Goal: Task Accomplishment & Management: Complete application form

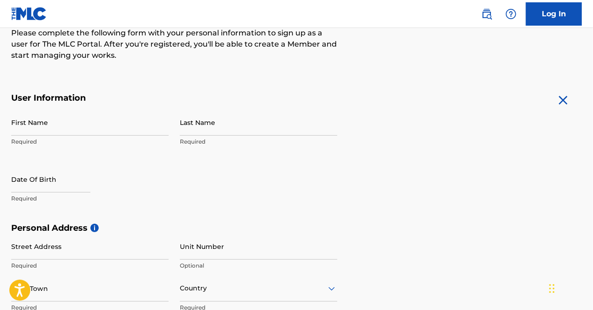
click at [244, 128] on input "Last Name" at bounding box center [258, 122] width 157 height 27
click at [131, 129] on input "First Name" at bounding box center [89, 122] width 157 height 27
type input "[PERSON_NAME]"
type input "Mukamal"
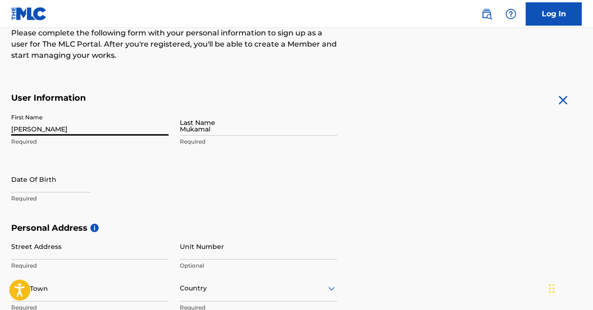
type input "953 Danby Rd"
type input "Ithaca College Gardens Apartment 28"
type input "Ithaca"
type input "United States"
type input "NY"
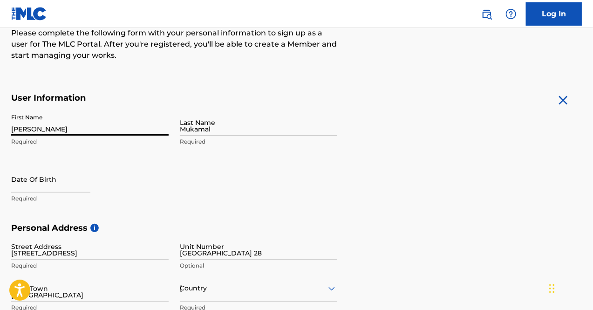
type input "14850"
type input "347"
type input "5516555"
type input "Joemukamal25@gmail.com"
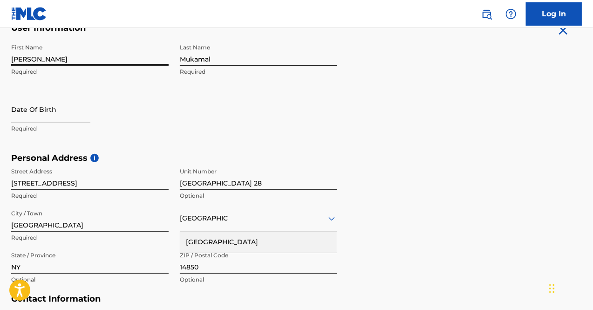
scroll to position [210, 0]
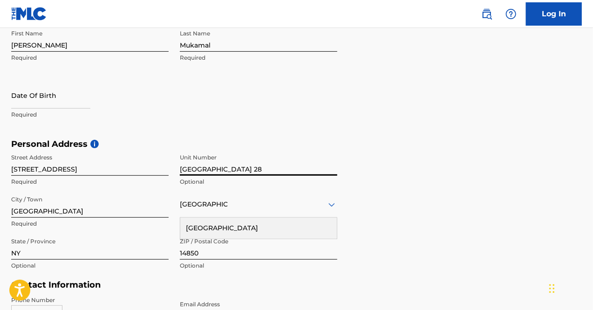
drag, startPoint x: 321, startPoint y: 171, endPoint x: 145, endPoint y: 172, distance: 175.2
click at [145, 172] on div "Street Address 953 Danby Rd Required Unit Number Ithaca College Gardens Apartme…" at bounding box center [174, 212] width 326 height 126
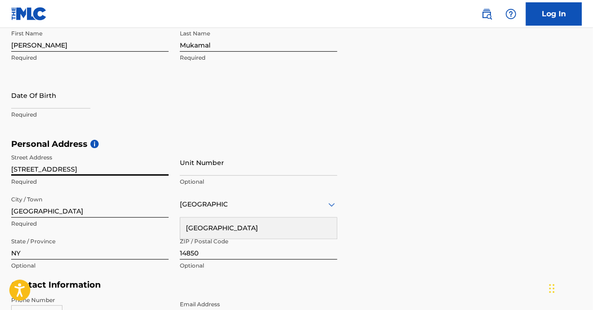
drag, startPoint x: 109, startPoint y: 172, endPoint x: 0, endPoint y: 164, distance: 109.4
click at [0, 164] on div "The MLC uses identity verification before a user is registered to comply with K…" at bounding box center [296, 152] width 593 height 541
type input "221 Coddington Road"
click at [71, 214] on input "Ithaca" at bounding box center [89, 204] width 157 height 27
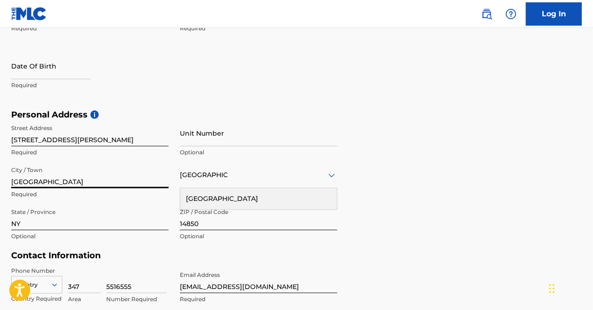
scroll to position [245, 0]
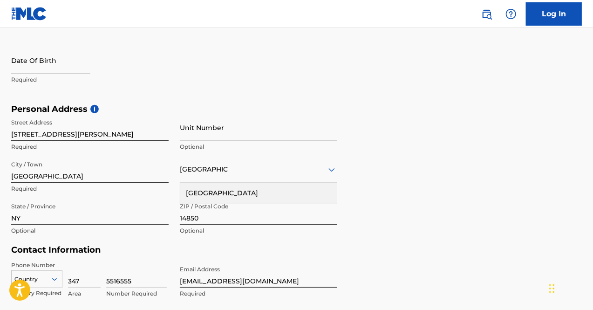
click at [335, 202] on div "United States" at bounding box center [258, 193] width 157 height 21
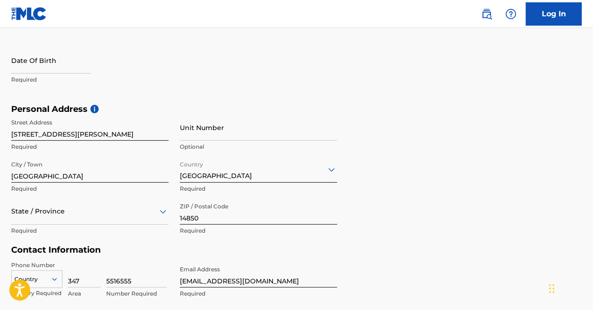
click at [380, 198] on div "Personal Address i Street Address 221 Coddington Road Required Unit Number Opti…" at bounding box center [296, 174] width 571 height 141
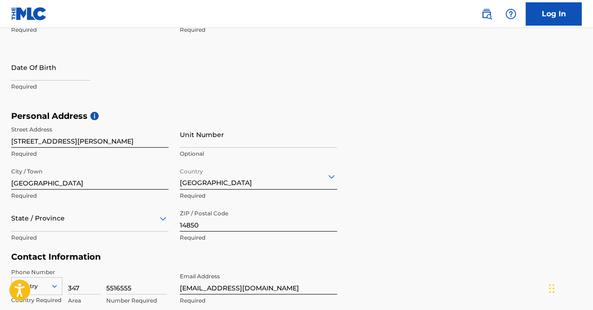
scroll to position [238, 0]
select select "7"
select select "2025"
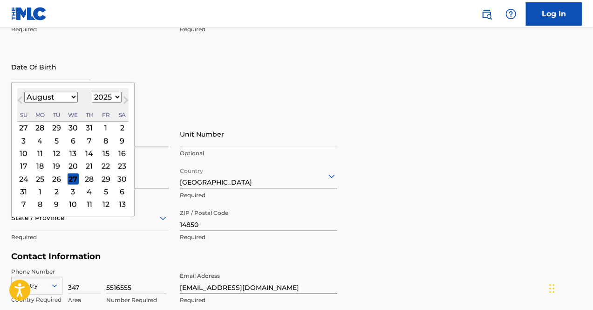
click at [51, 61] on input "text" at bounding box center [50, 67] width 79 height 27
click at [69, 98] on select "January February March April May June July August September October November De…" at bounding box center [51, 97] width 54 height 11
select select "3"
click at [24, 92] on select "January February March April May June July August September October November De…" at bounding box center [51, 97] width 54 height 11
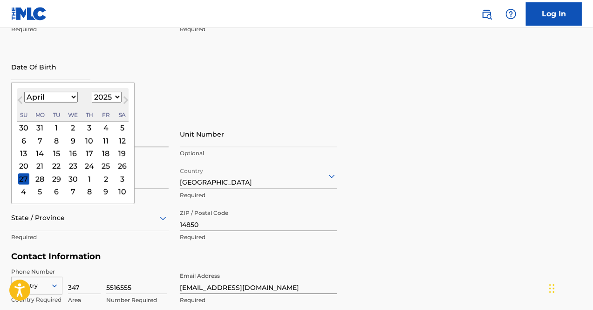
click at [107, 98] on select "1899 1900 1901 1902 1903 1904 1905 1906 1907 1908 1909 1910 1911 1912 1913 1914…" at bounding box center [107, 97] width 30 height 11
select select "2003"
click at [92, 92] on select "1899 1900 1901 1902 1903 1904 1905 1906 1907 1908 1909 1910 1911 1912 1913 1914…" at bounding box center [107, 97] width 30 height 11
click at [120, 127] on div "5" at bounding box center [121, 127] width 11 height 11
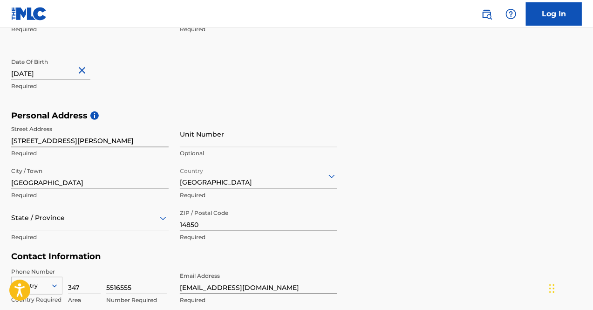
click at [369, 133] on div "Personal Address i Street Address 221 Coddington Road Required Unit Number Opti…" at bounding box center [296, 180] width 571 height 141
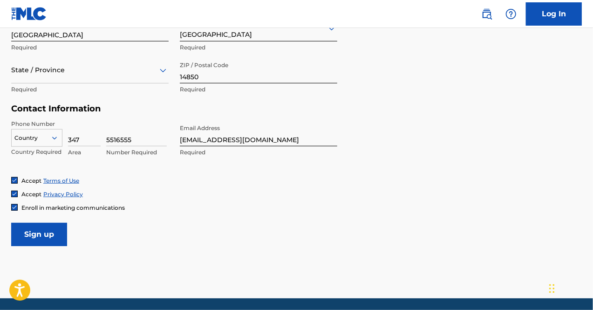
scroll to position [382, 0]
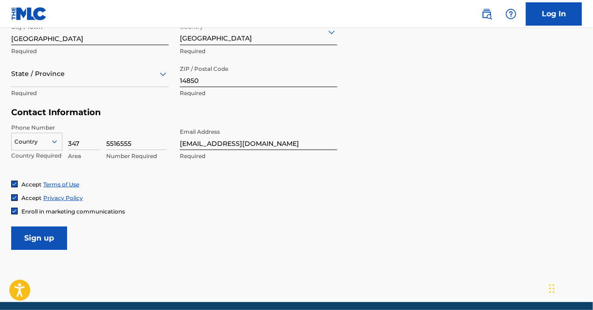
click at [58, 234] on input "Sign up" at bounding box center [39, 237] width 56 height 23
click at [38, 137] on div at bounding box center [37, 142] width 50 height 10
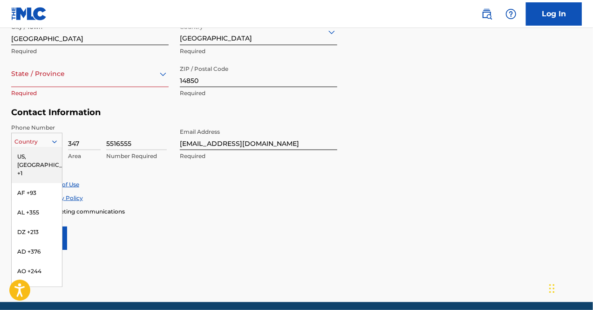
click at [31, 151] on div "US, CA +1" at bounding box center [37, 165] width 50 height 36
click at [31, 143] on div at bounding box center [37, 142] width 50 height 10
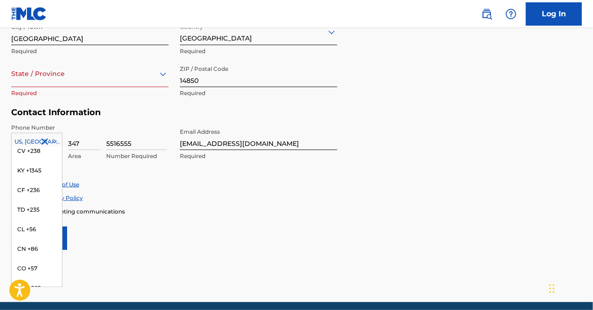
scroll to position [736, 0]
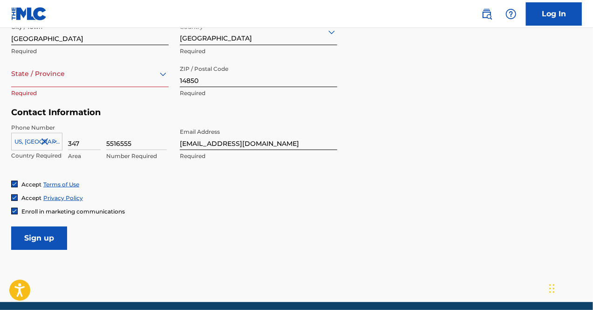
click at [41, 235] on input "Sign up" at bounding box center [39, 237] width 56 height 23
click at [85, 73] on div at bounding box center [89, 74] width 157 height 12
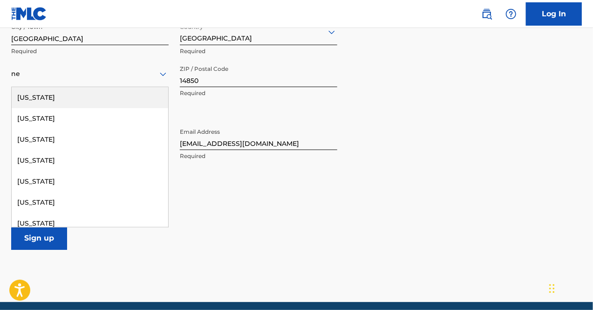
type input "new"
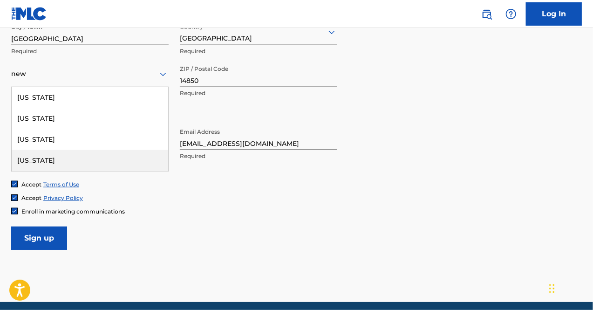
click at [54, 158] on div "New York" at bounding box center [90, 160] width 157 height 21
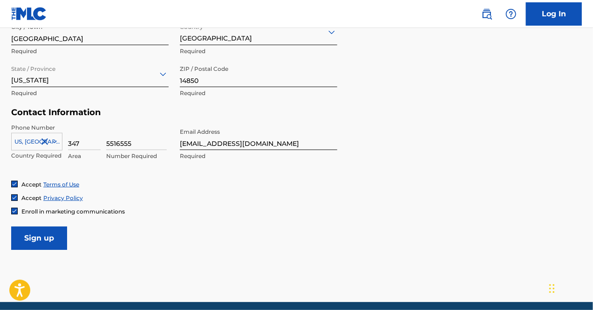
click at [38, 243] on input "Sign up" at bounding box center [39, 237] width 56 height 23
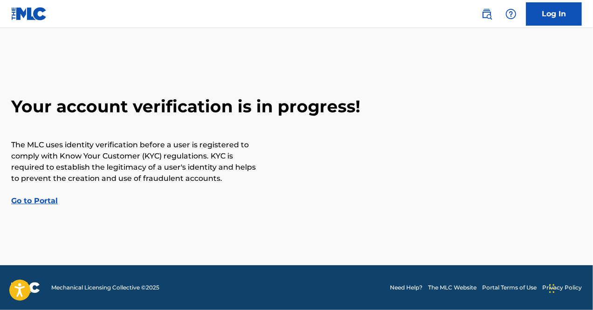
click at [28, 195] on div "Your account verification is in progress! The MLC uses identity verification be…" at bounding box center [296, 151] width 593 height 110
click at [33, 201] on link "Go to Portal" at bounding box center [34, 200] width 47 height 9
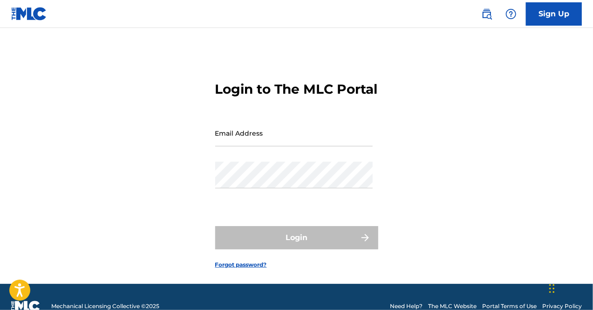
click at [259, 146] on input "Email Address" at bounding box center [293, 133] width 157 height 27
type input "Joemukamal25@gmail.com"
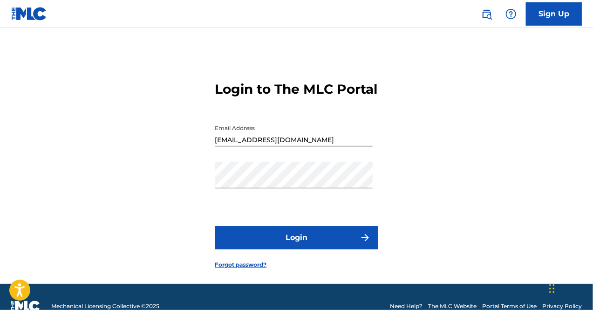
click at [270, 249] on button "Login" at bounding box center [296, 237] width 163 height 23
click at [550, 18] on link "Sign Up" at bounding box center [554, 13] width 56 height 23
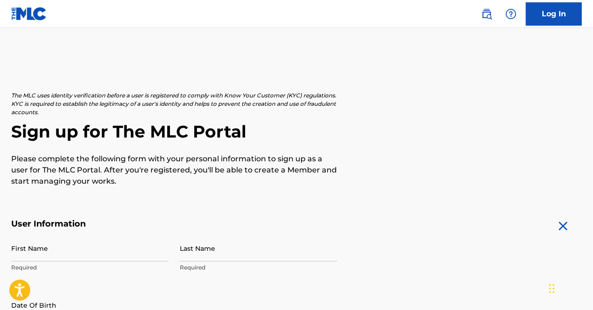
click at [547, 17] on link "Log In" at bounding box center [554, 13] width 56 height 23
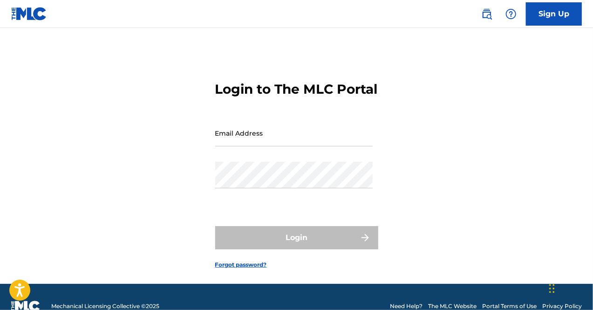
click at [288, 146] on input "Email Address" at bounding box center [293, 133] width 157 height 27
type input "Joemukamal25@gmail.com"
click at [254, 204] on div "Password" at bounding box center [293, 183] width 157 height 42
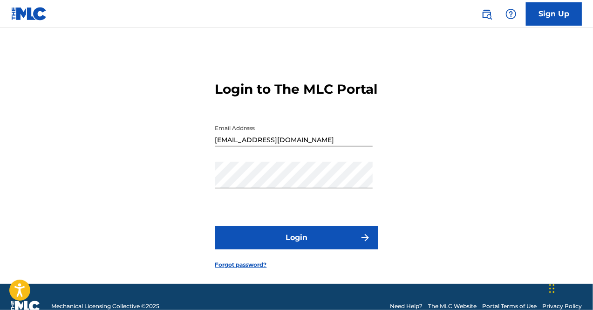
click at [286, 249] on button "Login" at bounding box center [296, 237] width 163 height 23
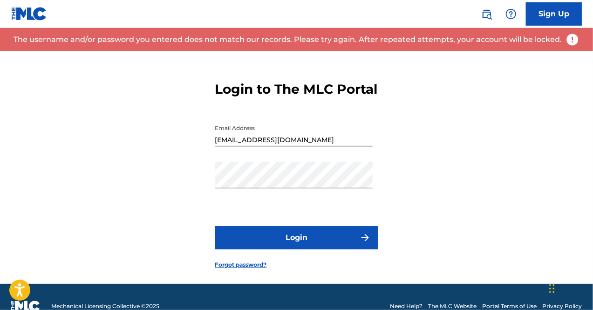
click at [548, 13] on link "Sign Up" at bounding box center [554, 13] width 56 height 23
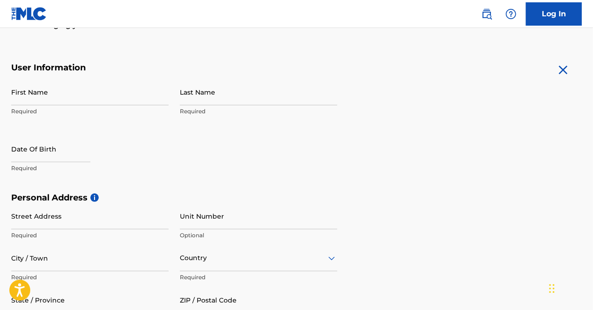
scroll to position [148, 0]
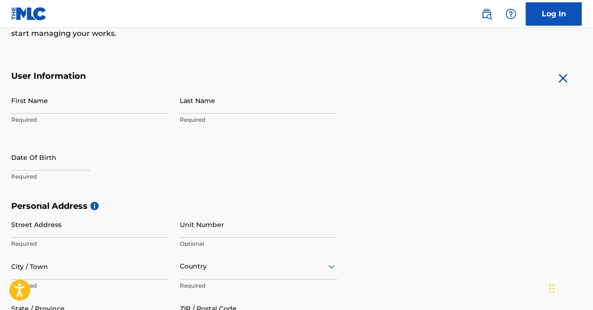
click at [94, 106] on input "First Name" at bounding box center [89, 100] width 157 height 27
type input "[PERSON_NAME]"
type input "Mukamal"
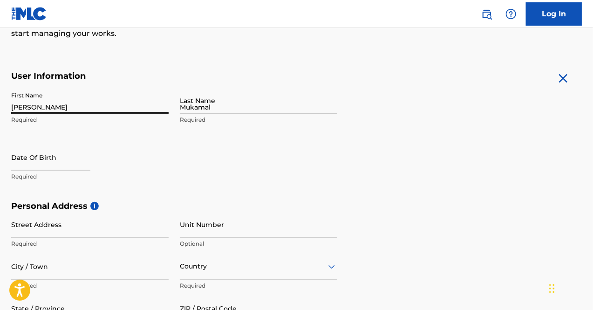
type input "953 Danby Rd"
type input "Ithaca College Gardens Apartment 28"
type input "Ithaca"
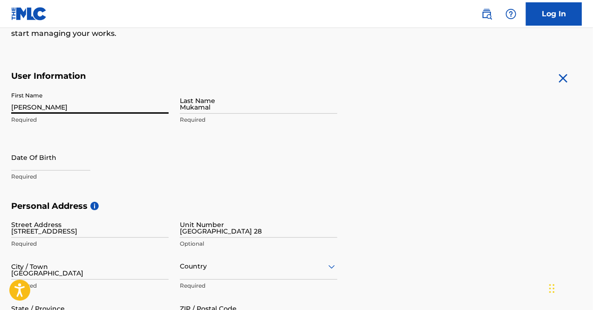
type input "United States"
type input "NY"
type input "14850"
type input "347"
type input "5516555"
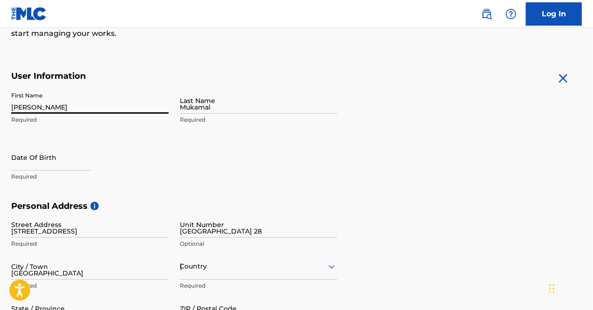
type input "Joemukamal25@gmail.com"
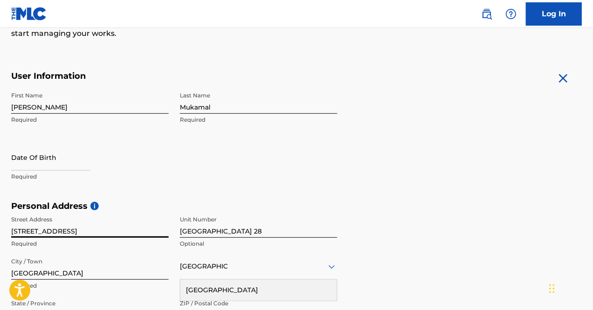
drag, startPoint x: 127, startPoint y: 226, endPoint x: 0, endPoint y: 224, distance: 127.2
click at [0, 224] on div "The MLC uses identity verification before a user is registered to comply with K…" at bounding box center [296, 214] width 593 height 541
type input "221 Coddington Road"
click at [268, 233] on input "Ithaca College Gardens Apartment 28" at bounding box center [258, 224] width 157 height 27
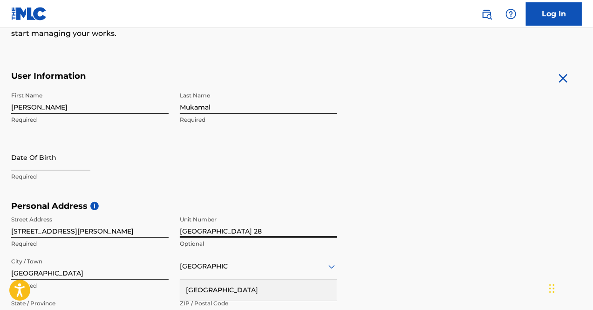
drag, startPoint x: 324, startPoint y: 226, endPoint x: 167, endPoint y: 232, distance: 156.7
click at [167, 232] on div "Street Address 221 Coddington Road Required Unit Number Ithaca College Gardens …" at bounding box center [174, 274] width 326 height 126
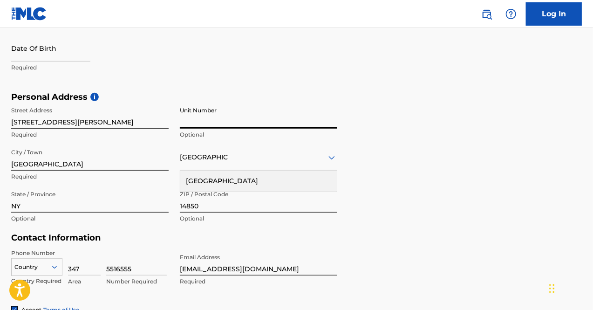
scroll to position [305, 0]
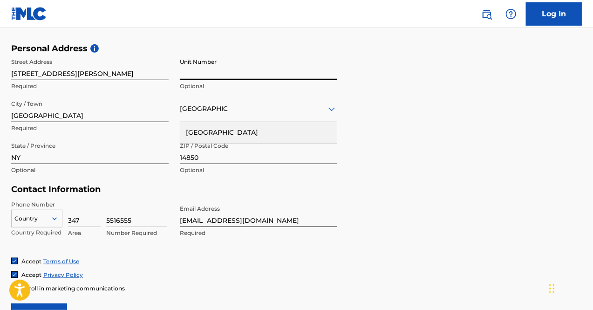
click at [233, 135] on div "United States" at bounding box center [258, 132] width 157 height 21
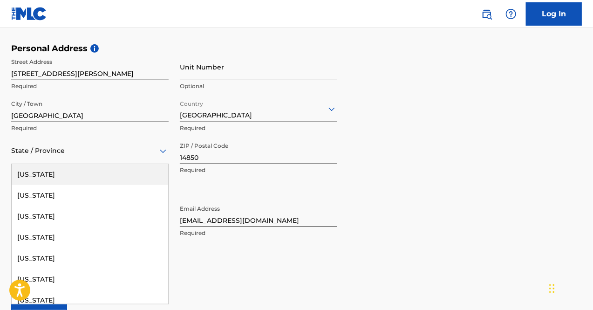
click at [110, 160] on div "State / Province" at bounding box center [89, 150] width 157 height 27
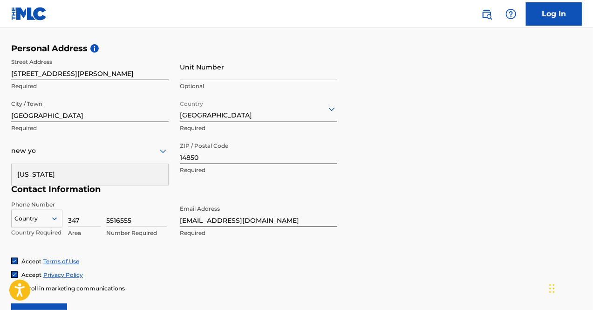
type input "new yor"
click at [37, 178] on div "New York" at bounding box center [90, 174] width 157 height 21
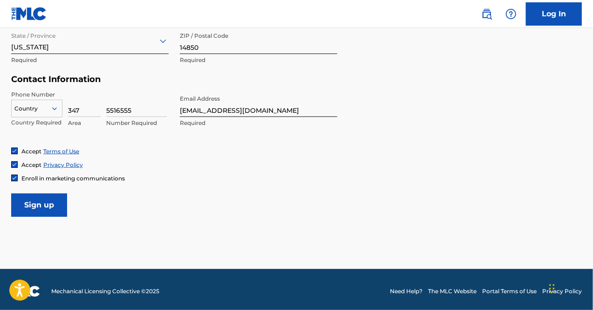
scroll to position [416, 0]
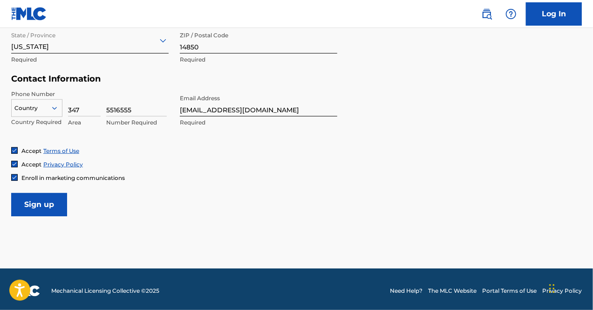
click at [41, 201] on input "Sign up" at bounding box center [39, 204] width 56 height 23
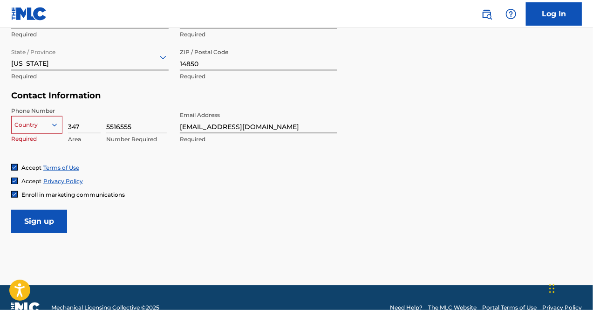
click at [47, 125] on div at bounding box center [37, 125] width 50 height 10
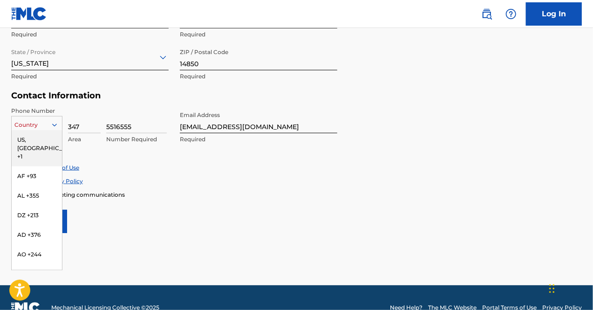
click at [45, 144] on div "US, CA +1" at bounding box center [37, 148] width 50 height 36
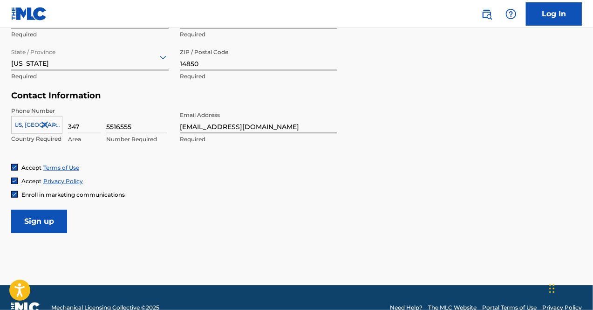
click at [34, 212] on input "Sign up" at bounding box center [39, 221] width 56 height 23
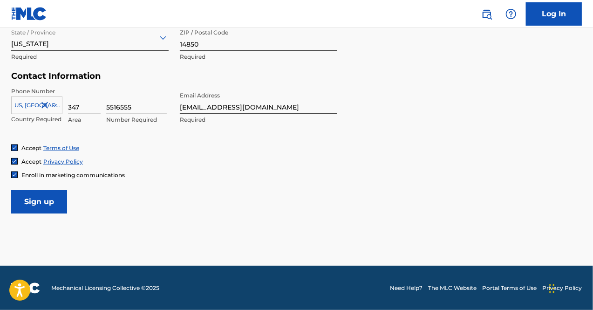
scroll to position [390, 0]
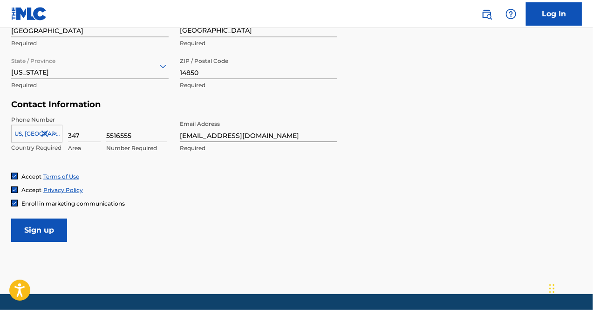
click at [36, 225] on input "Sign up" at bounding box center [39, 230] width 56 height 23
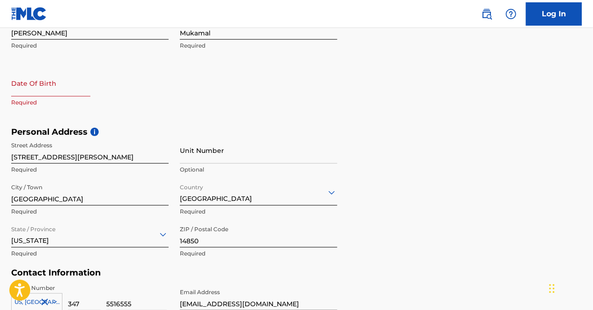
scroll to position [146, 0]
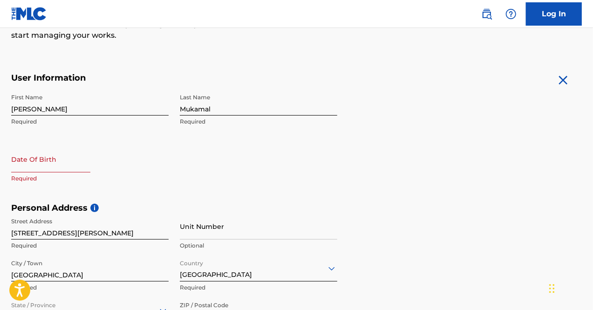
select select "7"
select select "2025"
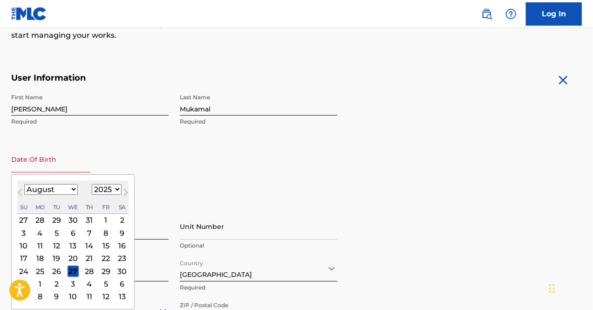
click at [44, 164] on input "text" at bounding box center [50, 159] width 79 height 27
type input "April 5 2003"
select select "3"
select select "2003"
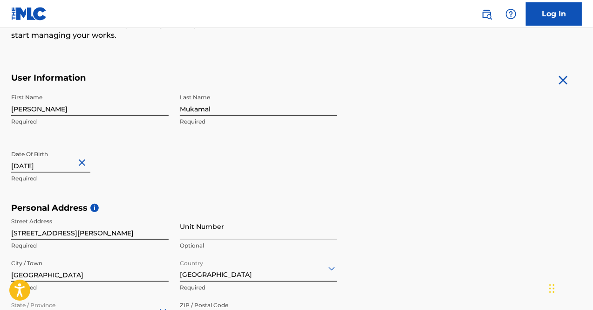
click at [349, 166] on form "User Information First Name Joe Required Last Name Mukamal Required Date Of Bir…" at bounding box center [296, 279] width 571 height 413
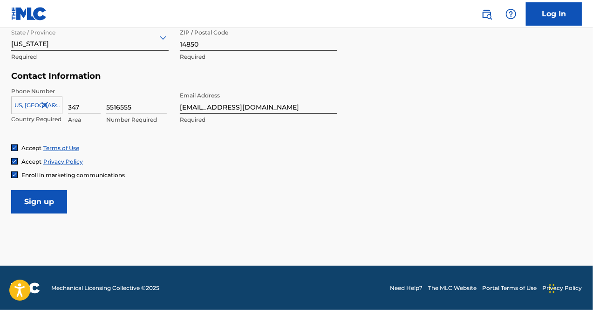
click at [57, 202] on input "Sign up" at bounding box center [39, 201] width 56 height 23
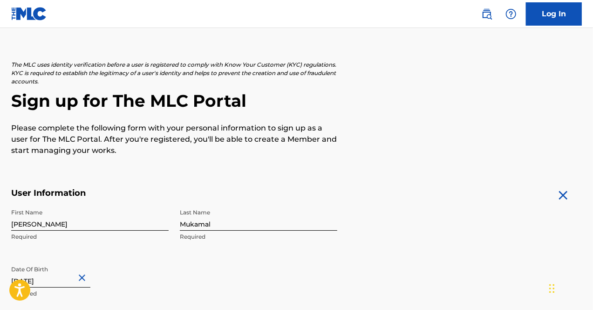
scroll to position [0, 0]
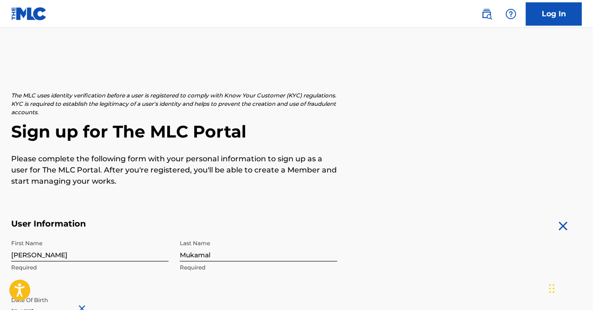
click at [550, 15] on link "Log In" at bounding box center [554, 13] width 56 height 23
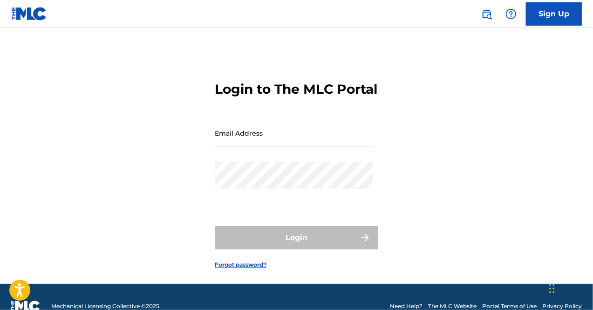
click at [241, 269] on link "Forgot password?" at bounding box center [241, 264] width 52 height 8
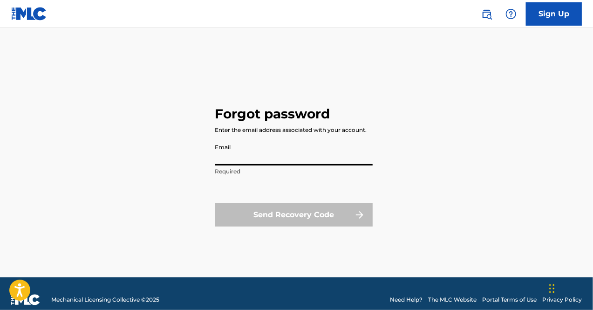
click at [271, 164] on input "Email" at bounding box center [293, 152] width 157 height 27
type input "Joemukamal25@gmail.com"
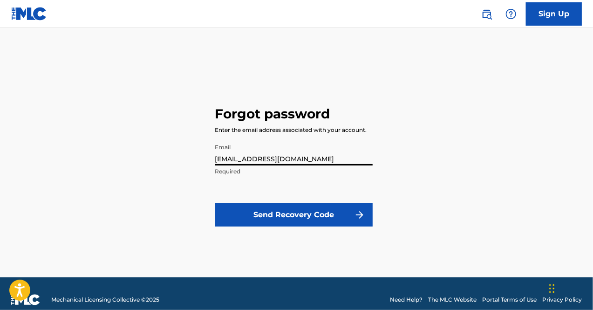
click at [280, 211] on button "Send Recovery Code" at bounding box center [293, 214] width 157 height 23
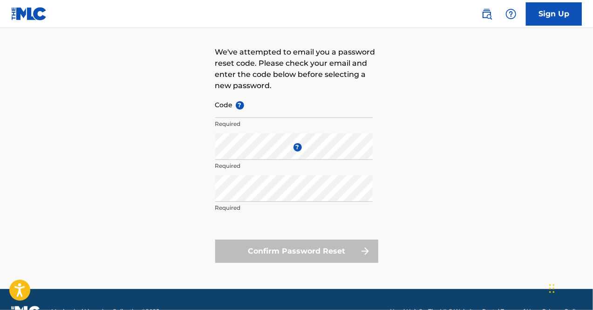
scroll to position [73, 0]
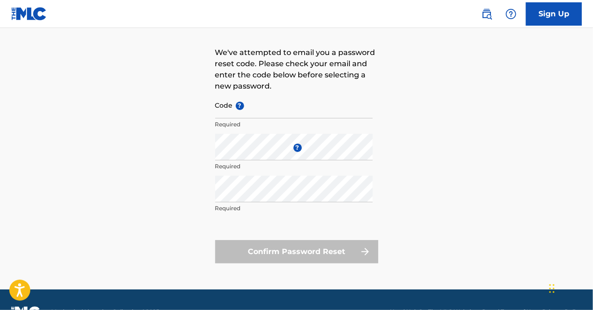
click at [244, 112] on input "Code ?" at bounding box center [293, 105] width 157 height 27
paste input "FP_92044634d1ad845c210a554b0d74"
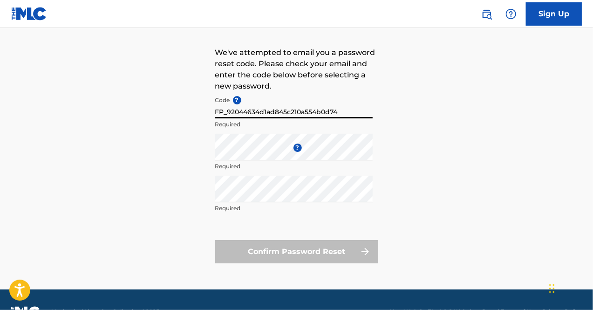
type input "FP_92044634d1ad845c210a554b0d74"
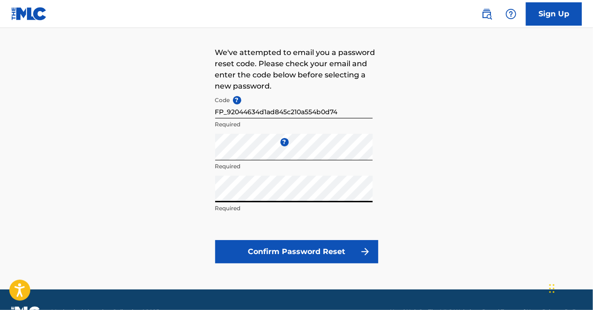
click at [215, 240] on button "Confirm Password Reset" at bounding box center [296, 251] width 163 height 23
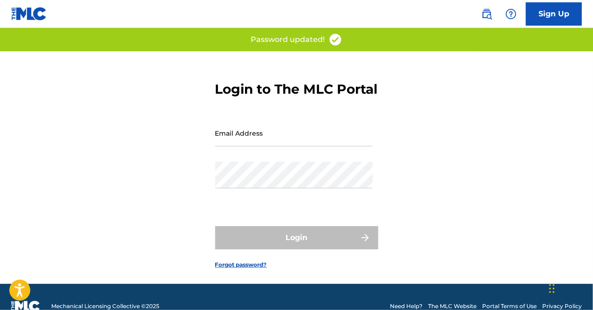
click at [263, 146] on input "Email Address" at bounding box center [293, 133] width 157 height 27
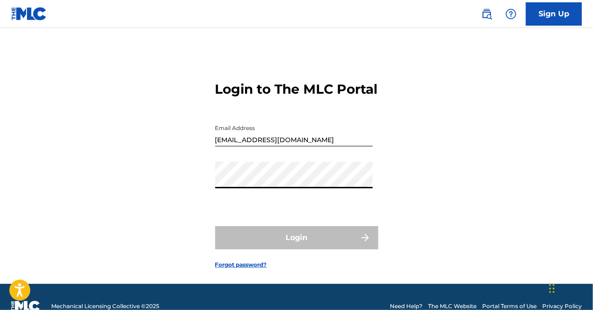
type input "[EMAIL_ADDRESS][DOMAIN_NAME]"
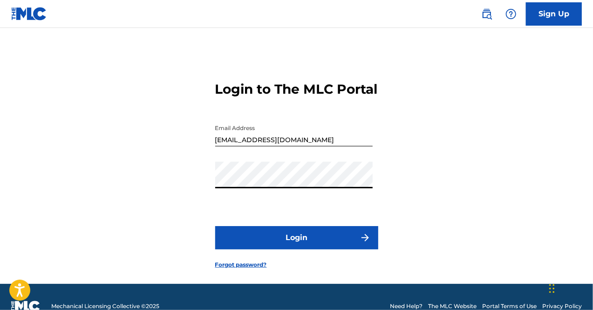
click at [268, 249] on button "Login" at bounding box center [296, 237] width 163 height 23
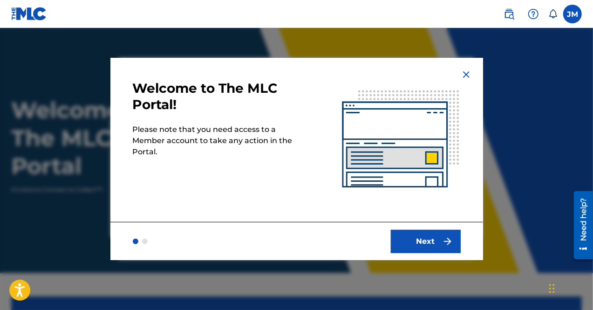
click at [411, 238] on button "Next" at bounding box center [426, 241] width 70 height 23
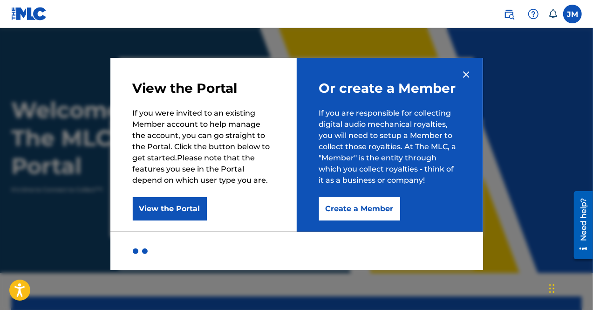
click at [362, 209] on button "Create a Member" at bounding box center [359, 208] width 81 height 23
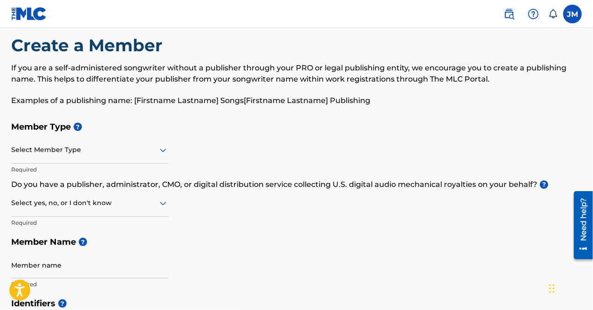
scroll to position [30, 0]
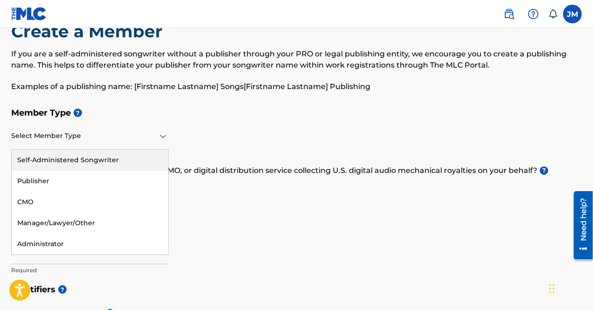
click at [123, 136] on div at bounding box center [89, 136] width 157 height 12
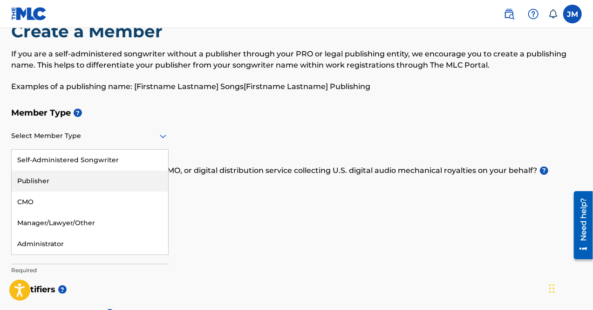
click at [56, 178] on div "Publisher" at bounding box center [90, 181] width 157 height 21
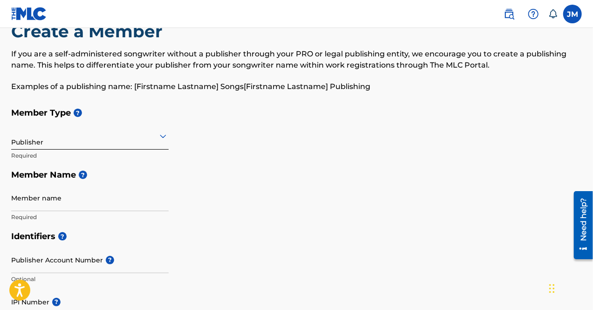
click at [59, 200] on input "Member name" at bounding box center [89, 198] width 157 height 27
type input "Joe Mukamal"
type input "953 Danby Rd"
type input "Ithaca College Gardens Apartment 28"
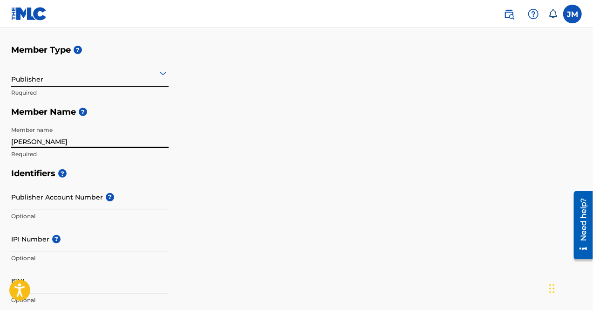
scroll to position [94, 0]
click at [69, 196] on input "Publisher Account Number ?" at bounding box center [89, 196] width 157 height 27
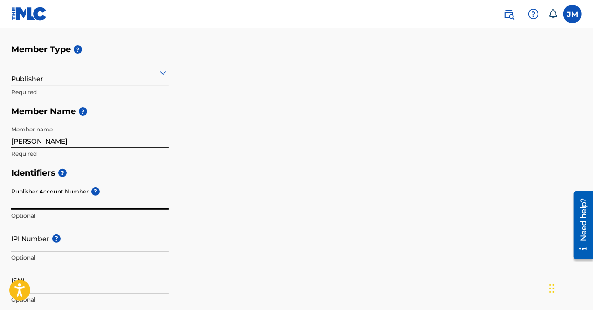
click at [236, 161] on div "Member Type ? Publisher Required Member Name ? Member name Joe Mukamal Required" at bounding box center [296, 101] width 571 height 123
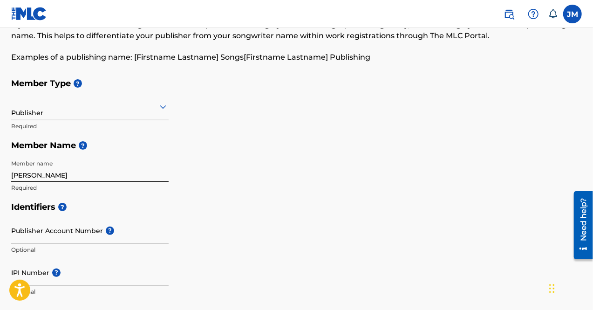
scroll to position [0, 0]
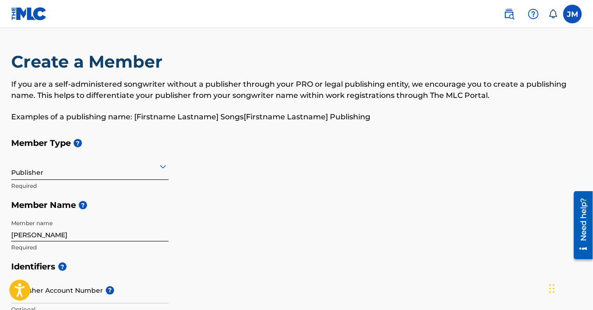
click at [88, 171] on div at bounding box center [89, 166] width 157 height 12
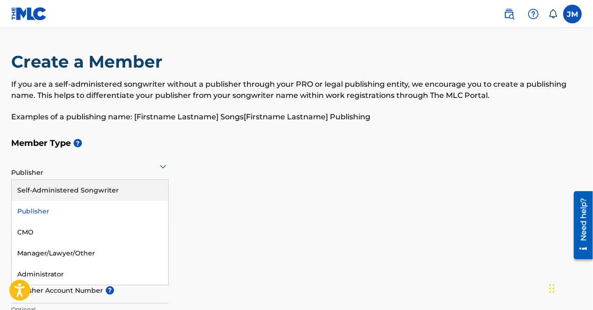
click at [216, 164] on div "Member Type ? 5 results available. Use Up and Down to choose options, press Ent…" at bounding box center [296, 194] width 571 height 123
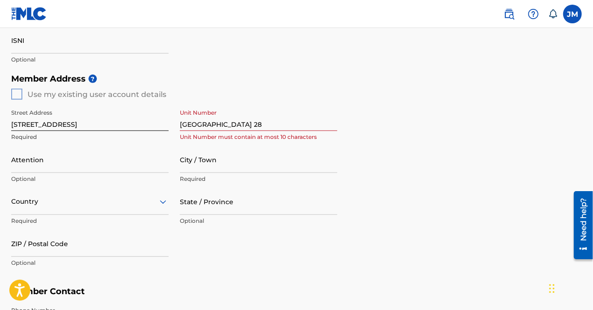
scroll to position [334, 0]
drag, startPoint x: 95, startPoint y: 118, endPoint x: 4, endPoint y: 118, distance: 90.9
click at [4, 118] on div "Create a Member If you are a self-administered songwriter without a publisher t…" at bounding box center [296, 62] width 593 height 691
type input "1"
type input "221 Coddington Road"
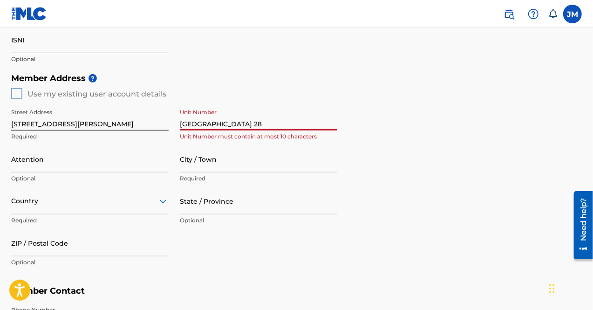
drag, startPoint x: 323, startPoint y: 126, endPoint x: 133, endPoint y: 131, distance: 190.2
click at [133, 131] on div "Street Address 221 Coddington Road Required Unit Number Ithaca College Gardens …" at bounding box center [174, 187] width 326 height 177
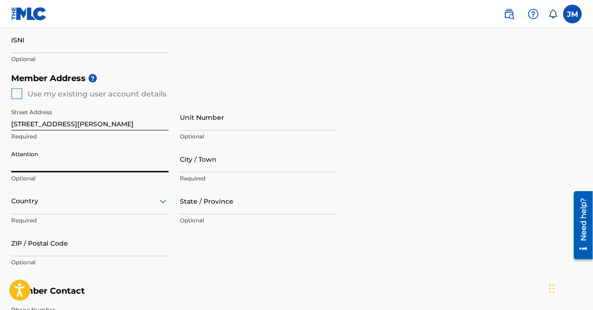
click at [85, 170] on input "Attention" at bounding box center [89, 159] width 157 height 27
click at [336, 212] on input "State / Province" at bounding box center [258, 201] width 157 height 27
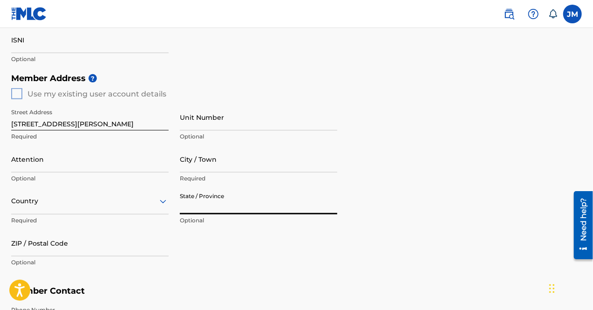
click at [400, 185] on div "Member Address ? Use my existing user account details Street Address 221 Coddin…" at bounding box center [296, 174] width 571 height 213
click at [248, 163] on input "City / Town" at bounding box center [258, 159] width 157 height 27
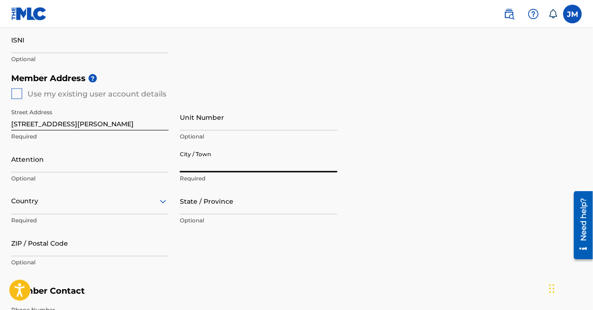
type input "Ithaca"
type input "Joe Mukamal"
type input "United States"
type input "NY"
type input "14850"
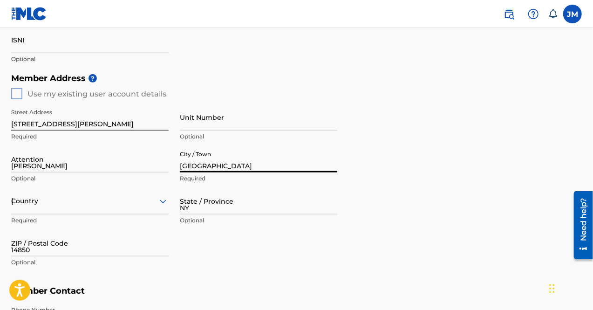
type input "347"
type input "5516555"
type input "Joemukamal25@gmail.com"
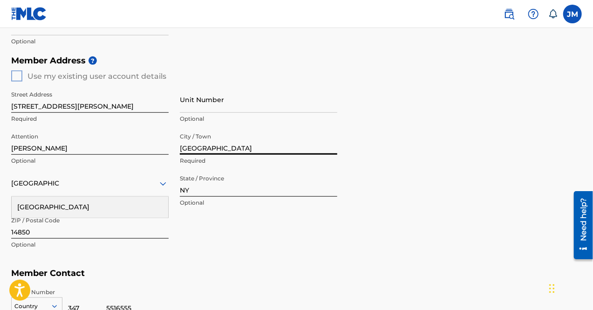
scroll to position [353, 0]
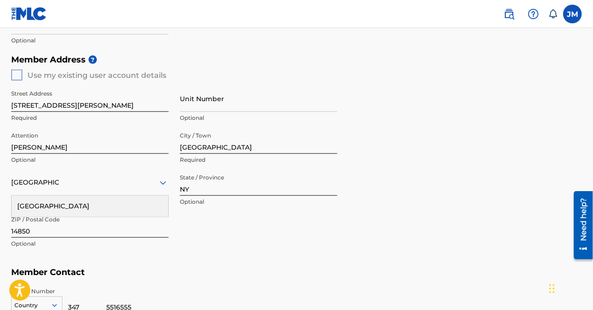
click at [73, 206] on div "United States" at bounding box center [90, 206] width 157 height 21
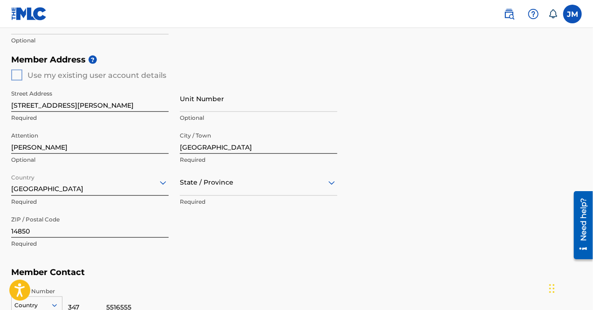
click at [214, 184] on div "State / Province" at bounding box center [258, 182] width 157 height 27
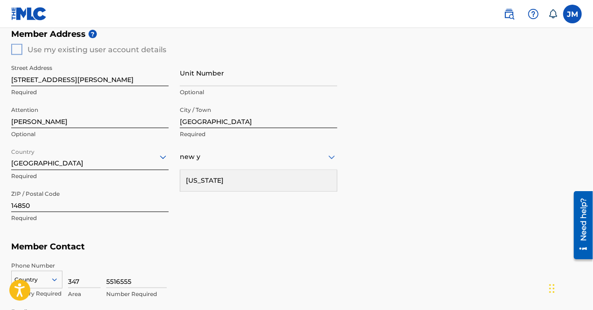
type input "new yo"
click at [238, 176] on div "New York" at bounding box center [258, 180] width 157 height 21
click at [187, 258] on div "Phone Number Country Country Required 347 Area 5516555 Number Required" at bounding box center [296, 280] width 571 height 47
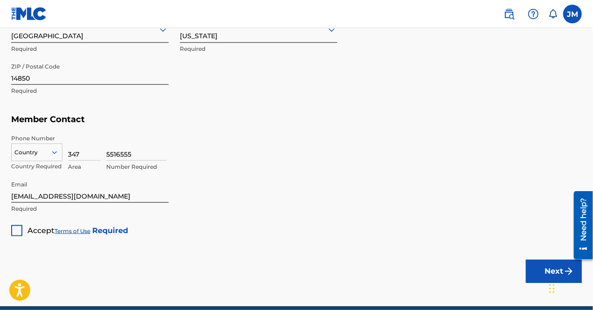
scroll to position [506, 0]
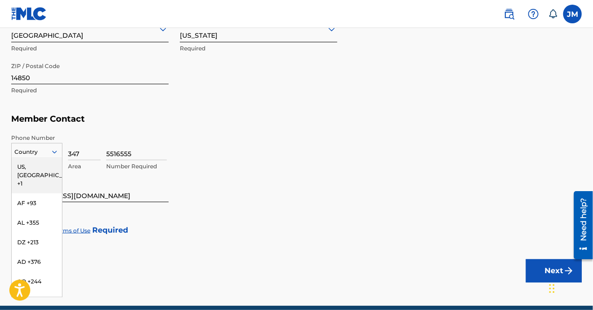
click at [41, 150] on div at bounding box center [37, 152] width 50 height 10
click at [31, 168] on div "US, CA +1" at bounding box center [37, 175] width 50 height 36
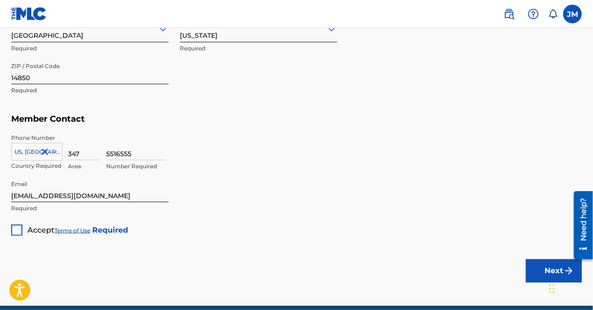
click at [280, 168] on div "5516555 Number Required" at bounding box center [344, 155] width 476 height 42
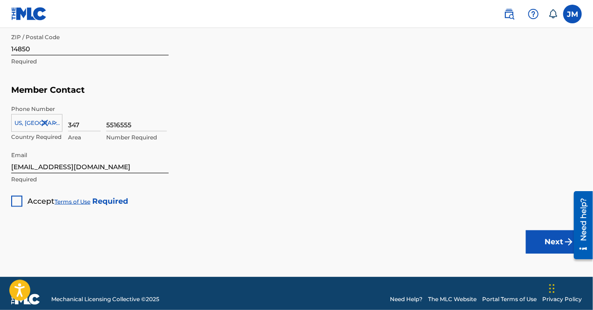
click at [17, 199] on div at bounding box center [16, 201] width 11 height 11
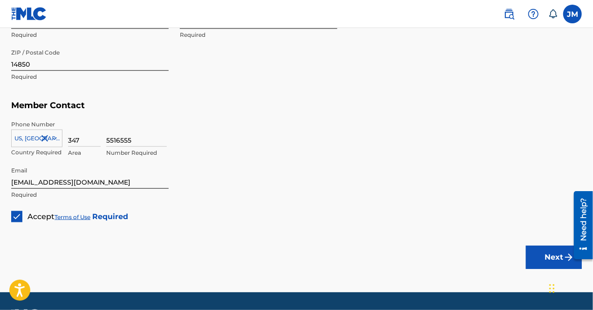
scroll to position [546, 0]
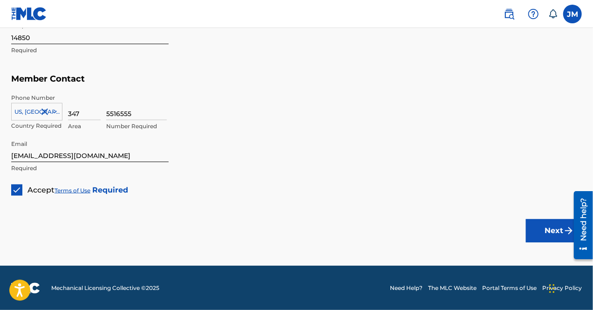
click at [548, 228] on button "Next" at bounding box center [554, 230] width 56 height 23
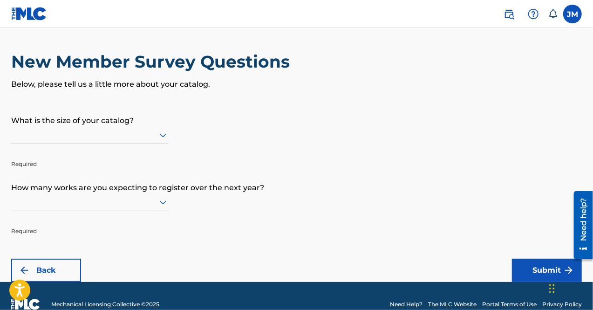
click at [109, 136] on div at bounding box center [89, 135] width 157 height 12
click at [321, 147] on form "What is the size of your catalog? Required How many works are you expecting to …" at bounding box center [296, 191] width 571 height 181
click at [142, 141] on div at bounding box center [89, 135] width 157 height 18
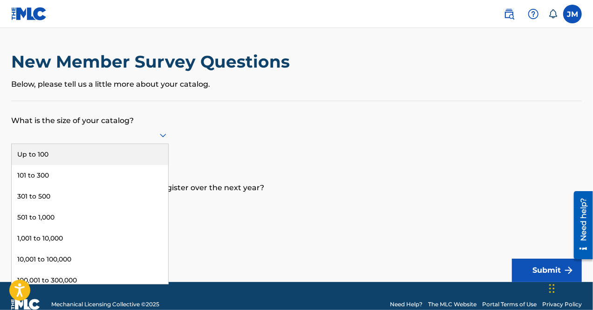
click at [96, 157] on div "Up to 100" at bounding box center [90, 154] width 157 height 21
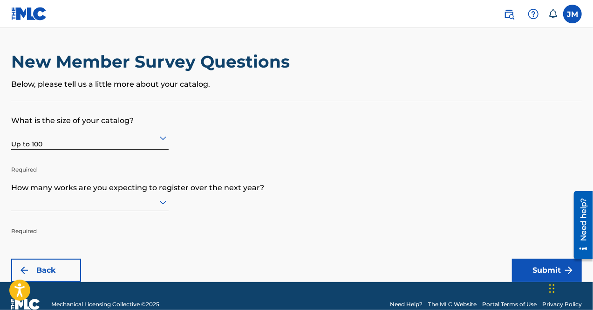
scroll to position [16, 0]
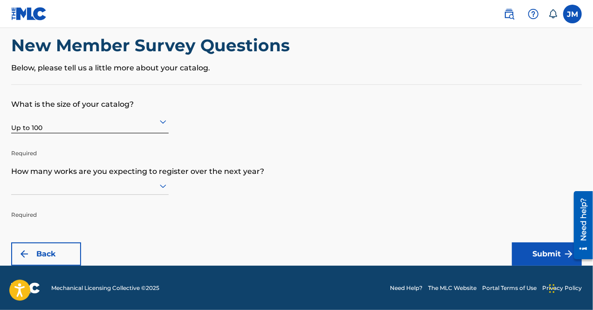
click at [44, 195] on div at bounding box center [89, 186] width 157 height 18
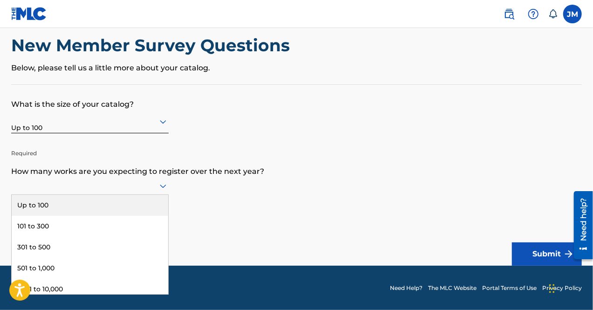
click at [89, 205] on div "Up to 100" at bounding box center [90, 205] width 157 height 21
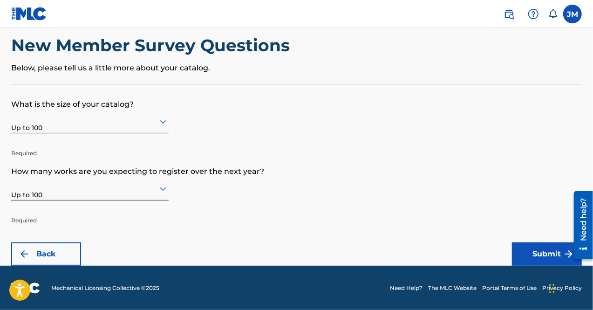
click at [544, 259] on button "Submit" at bounding box center [547, 253] width 70 height 23
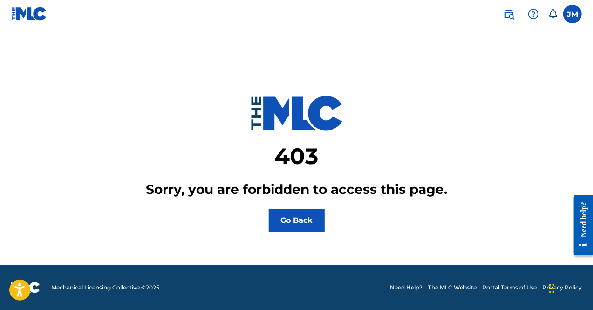
click at [309, 221] on button "Go Back" at bounding box center [297, 220] width 56 height 23
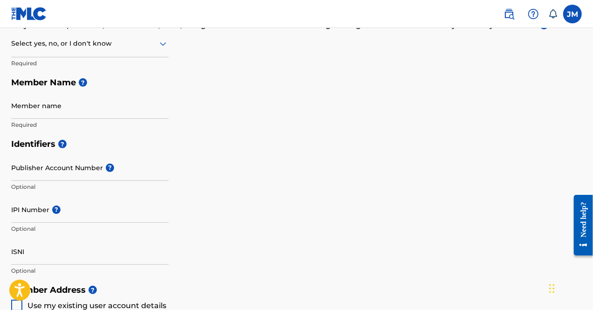
scroll to position [129, 0]
